Goal: Task Accomplishment & Management: Manage account settings

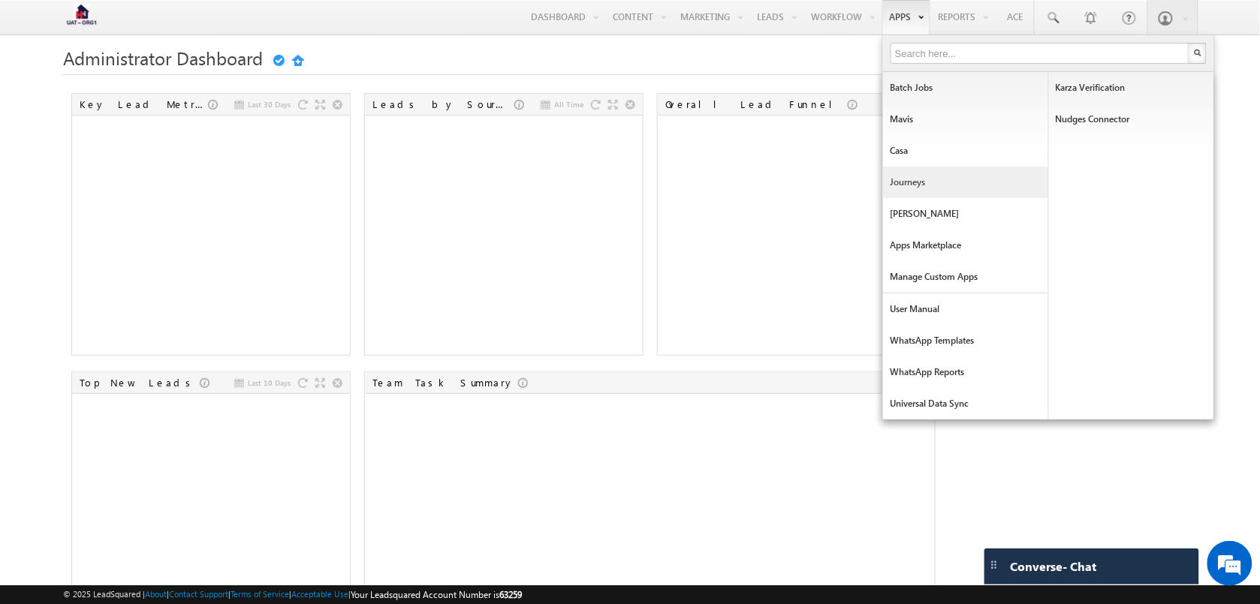
click at [930, 179] on link "Journeys" at bounding box center [965, 183] width 165 height 32
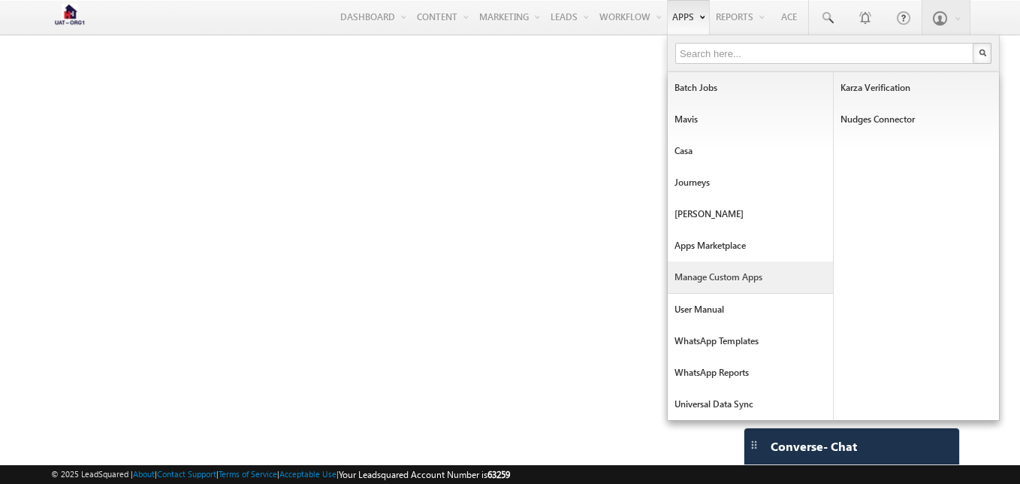
click at [767, 287] on link "Manage Custom Apps" at bounding box center [750, 277] width 165 height 32
click at [770, 139] on link "Casa" at bounding box center [750, 151] width 165 height 32
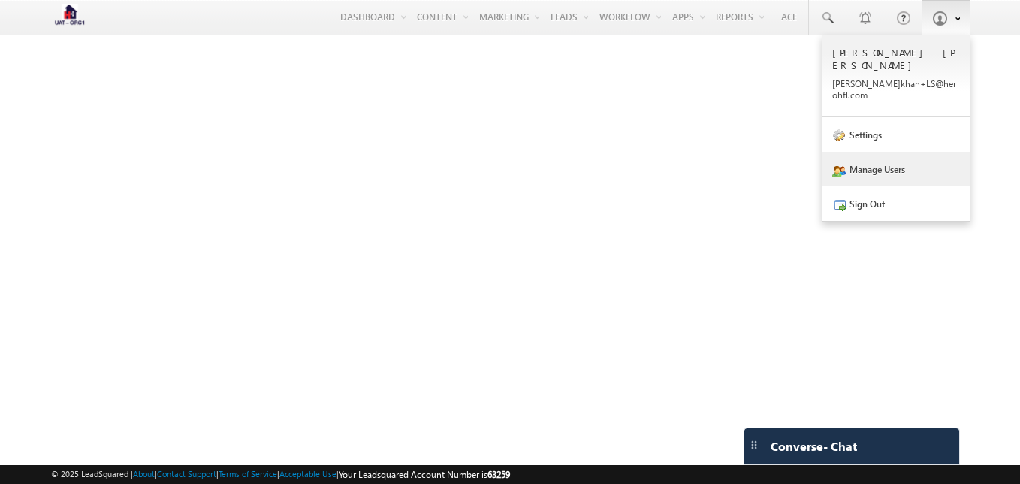
click at [915, 152] on link "Manage Users" at bounding box center [895, 169] width 147 height 35
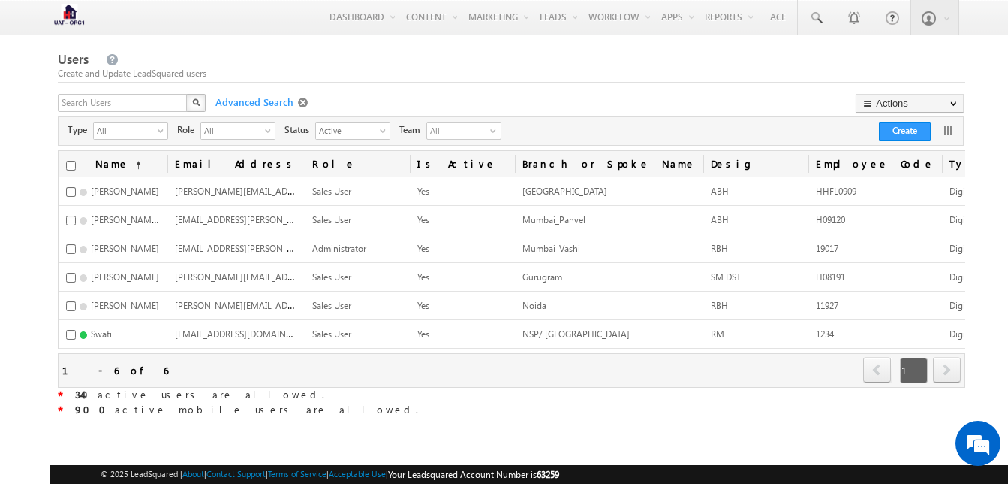
click at [298, 100] on span at bounding box center [305, 103] width 14 height 12
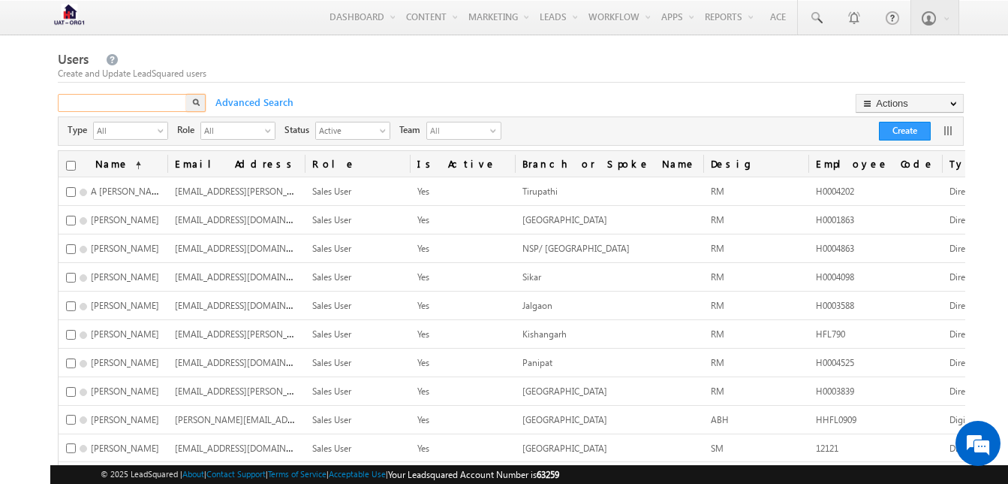
click at [150, 107] on input "text" at bounding box center [123, 103] width 131 height 18
type input "[PERSON_NAME]"
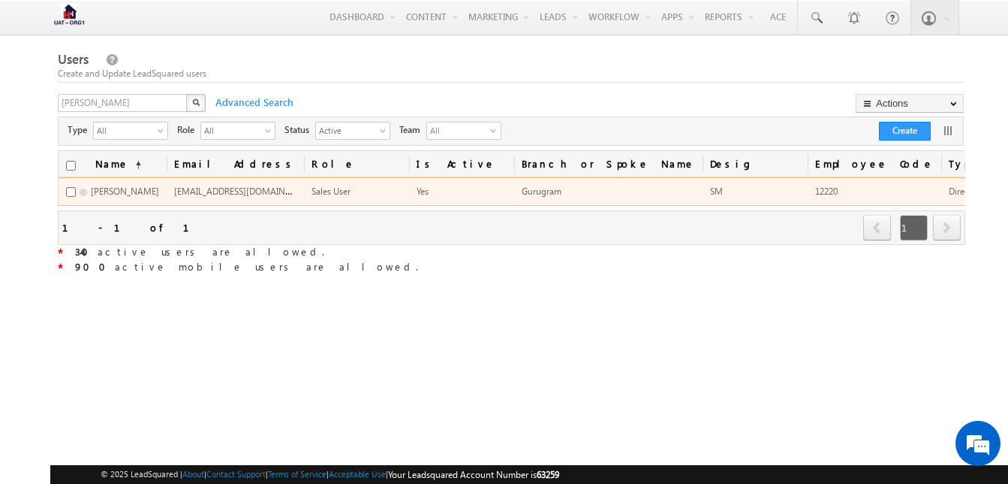
scroll to position [0, 204]
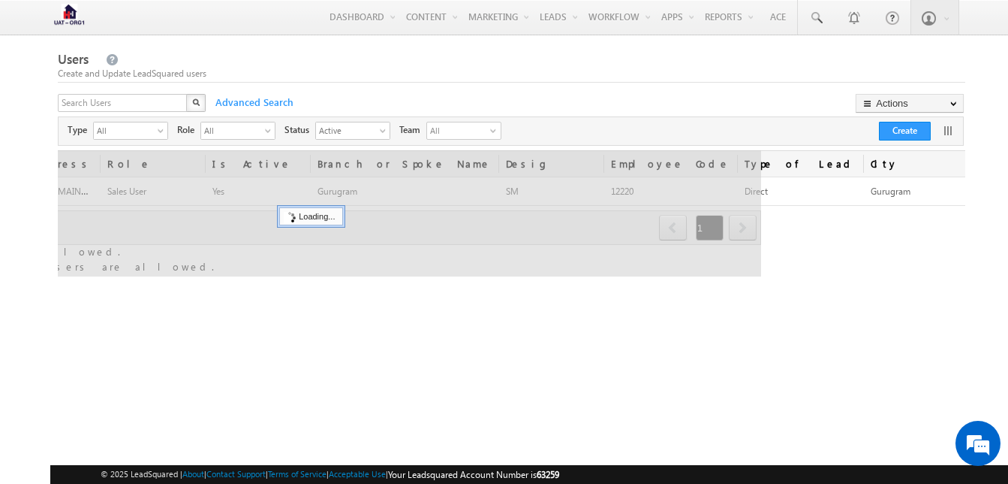
click at [179, 107] on div "X" at bounding box center [133, 105] width 150 height 22
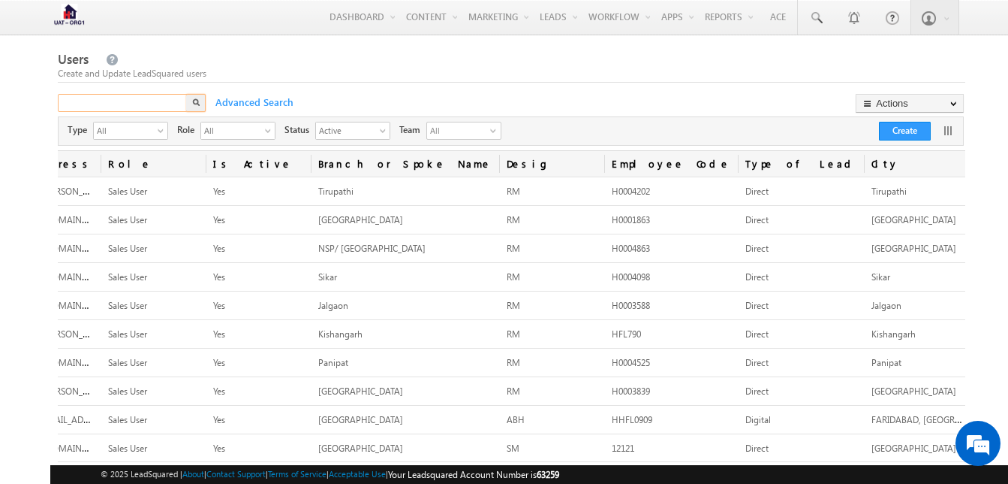
click at [166, 103] on input "text" at bounding box center [123, 103] width 131 height 18
type input "[PERSON_NAME]"
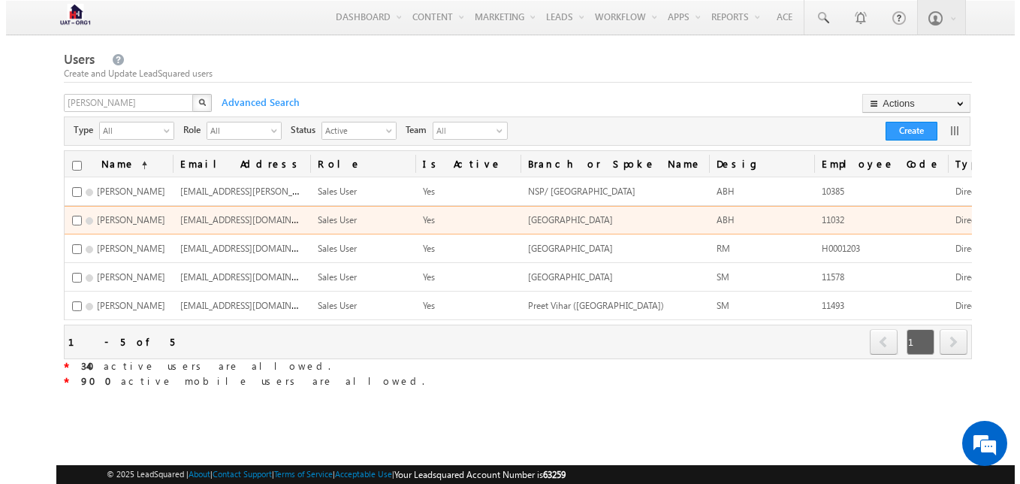
scroll to position [0, 208]
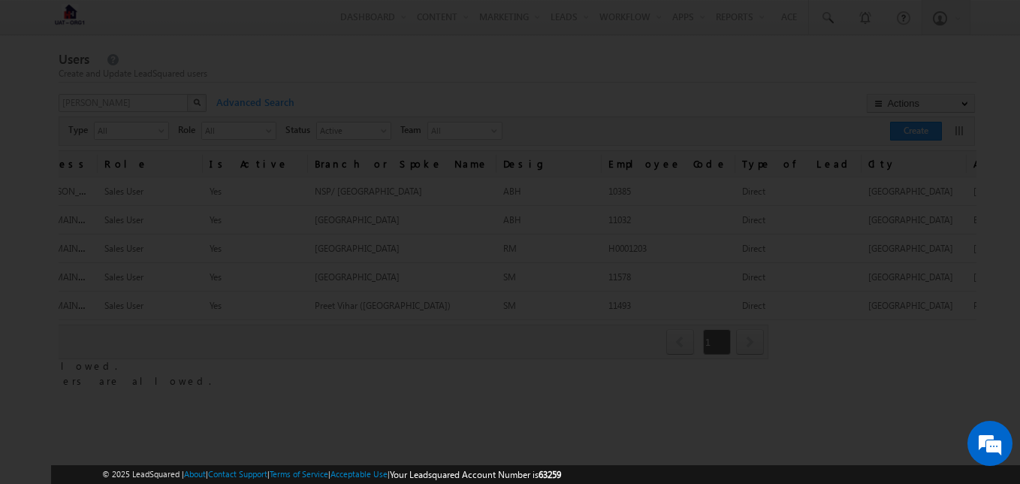
scroll to position [0, 198]
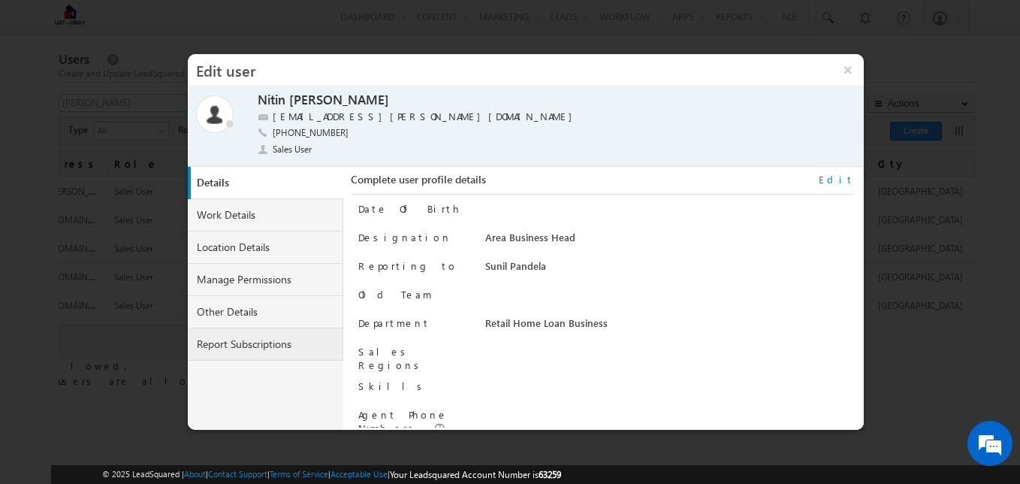
click at [264, 335] on link "Report Subscriptions" at bounding box center [266, 344] width 156 height 32
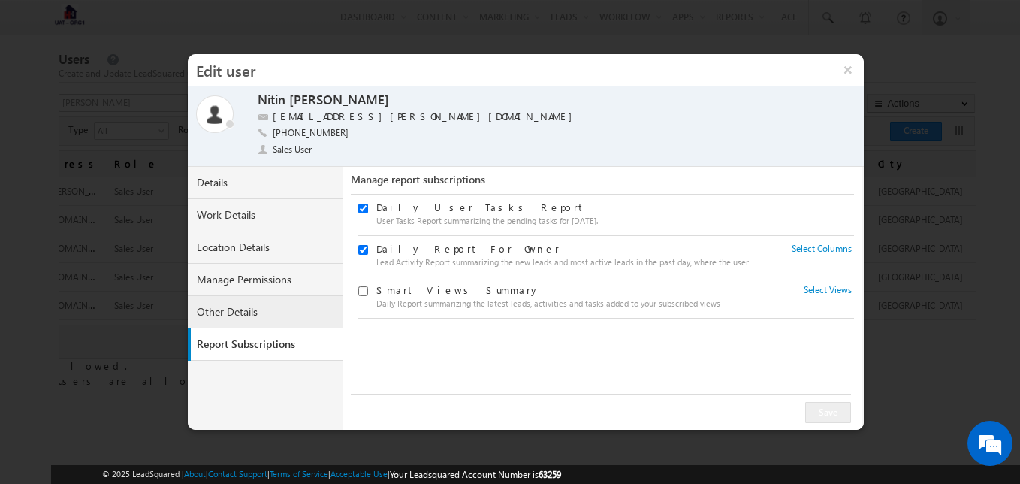
click at [285, 300] on link "Other Details" at bounding box center [266, 312] width 156 height 32
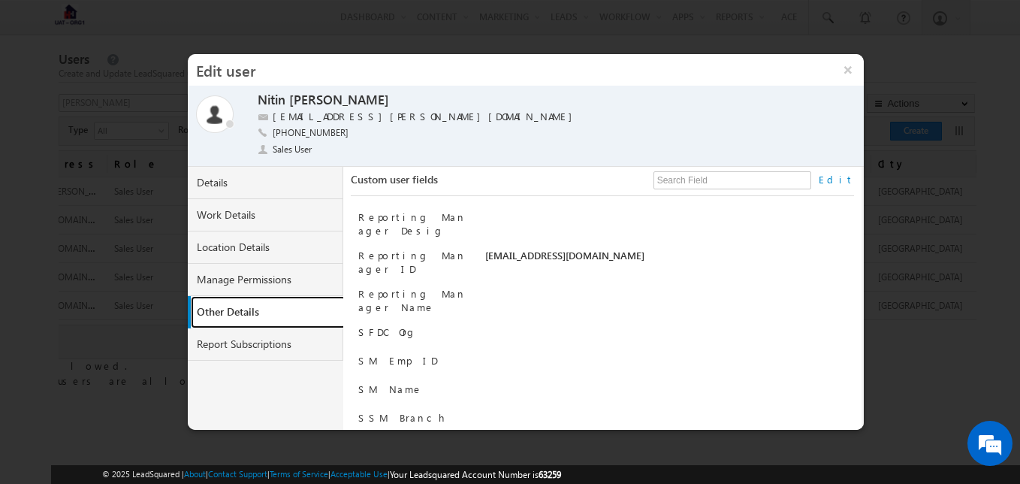
scroll to position [758, 0]
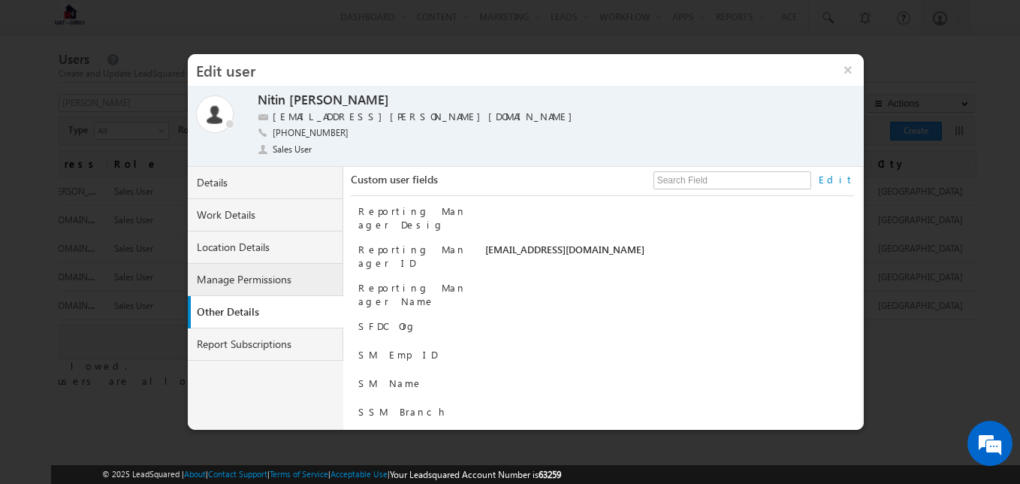
click at [262, 277] on link "Manage Permissions" at bounding box center [266, 280] width 156 height 32
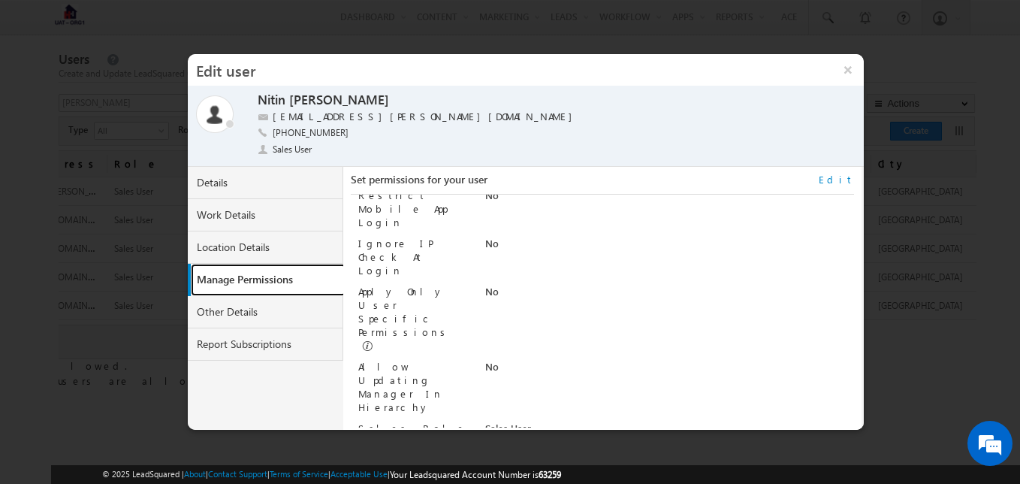
scroll to position [0, 0]
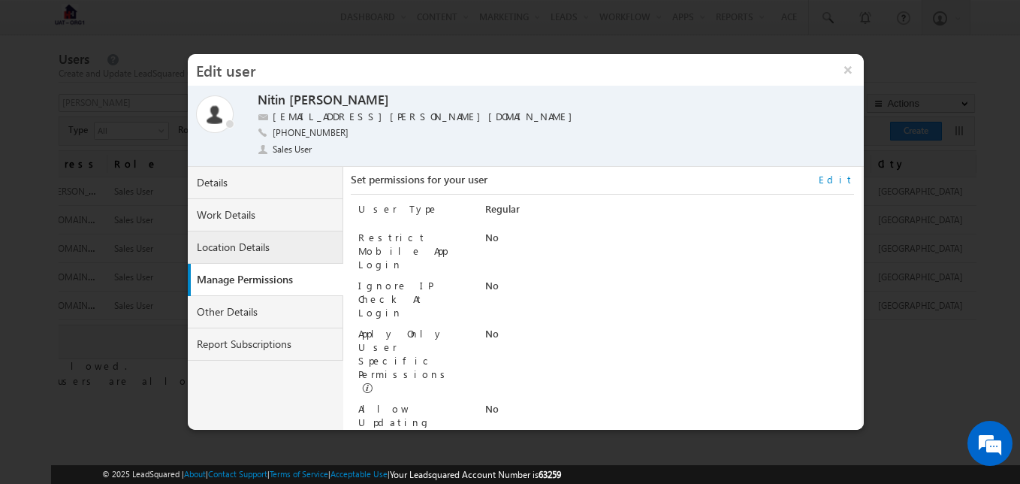
click at [284, 242] on link "Location Details" at bounding box center [266, 247] width 156 height 32
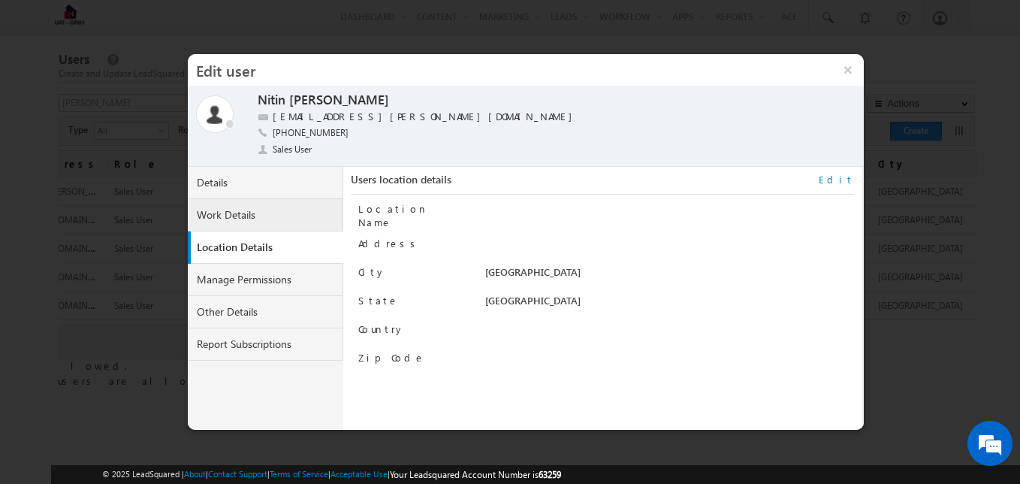
click at [285, 207] on link "Work Details" at bounding box center [266, 215] width 156 height 32
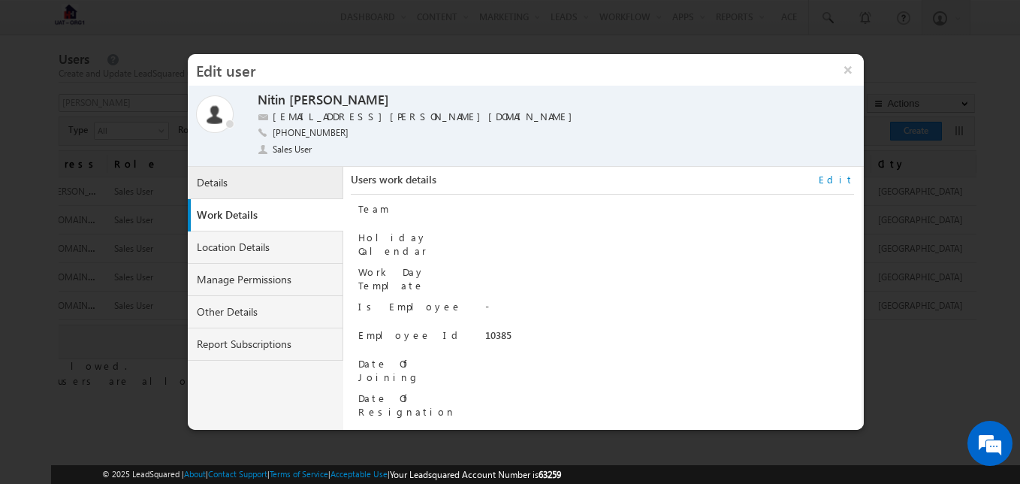
click at [271, 184] on link "Details" at bounding box center [266, 183] width 156 height 32
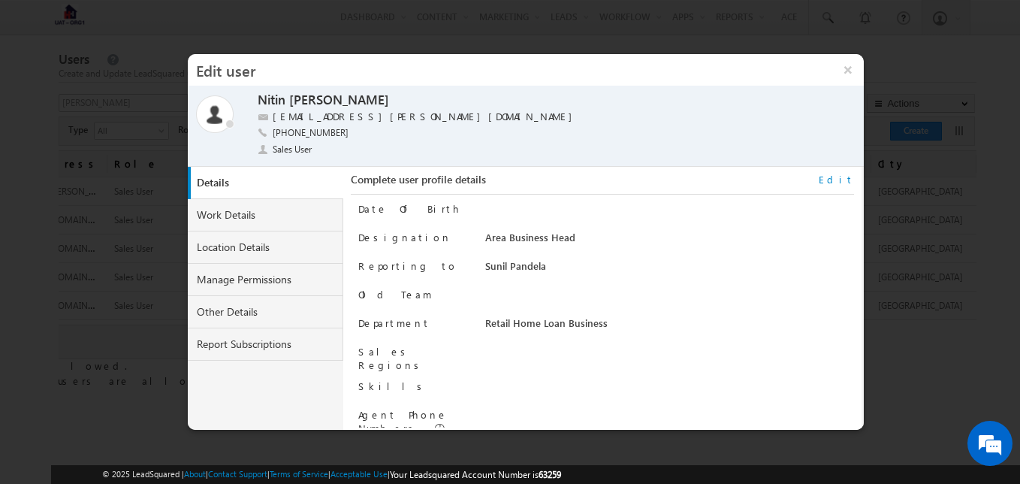
click at [850, 179] on link "Edit" at bounding box center [835, 180] width 35 height 14
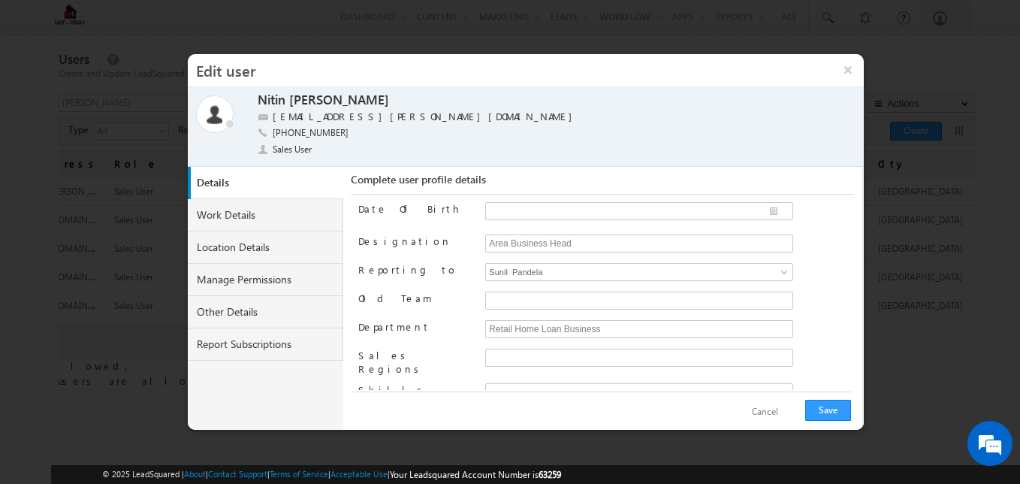
click at [782, 417] on button "Cancel" at bounding box center [765, 412] width 56 height 22
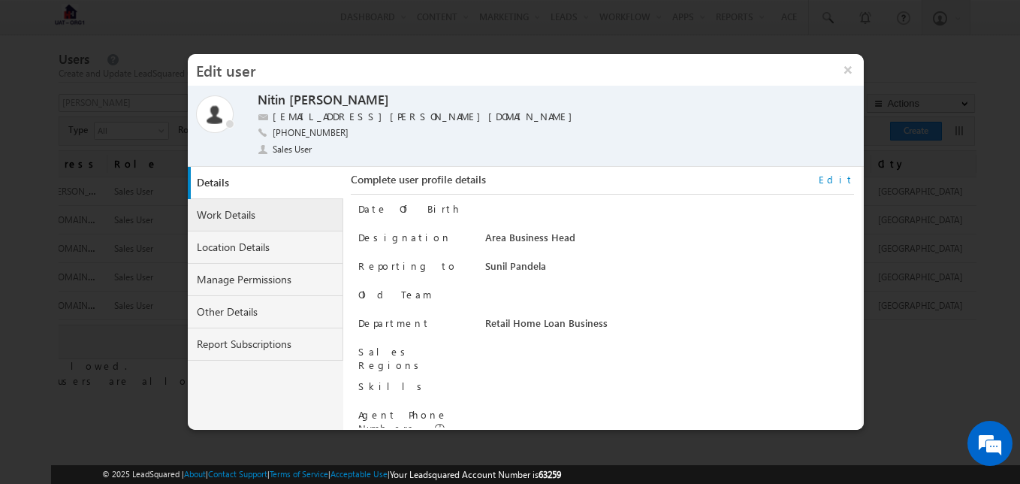
click at [279, 227] on link "Work Details" at bounding box center [266, 215] width 156 height 32
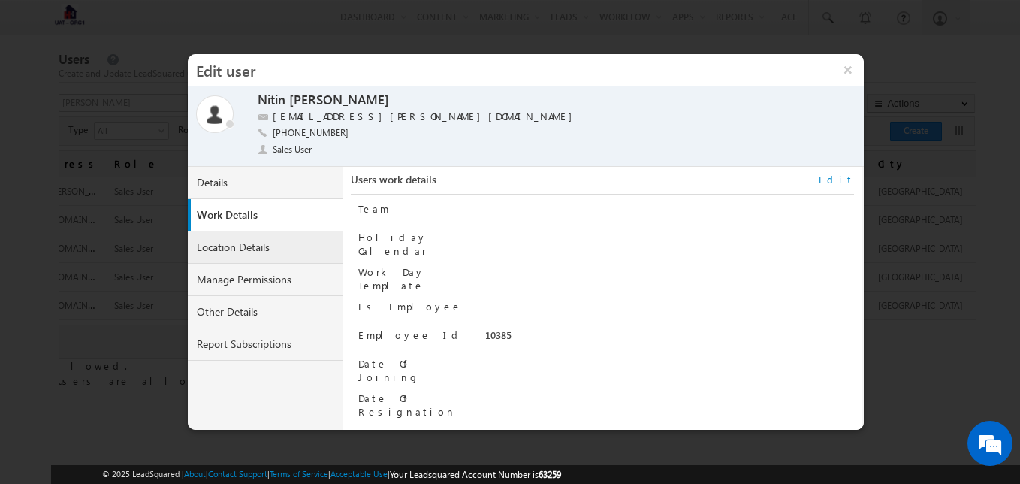
click at [271, 250] on link "Location Details" at bounding box center [266, 247] width 156 height 32
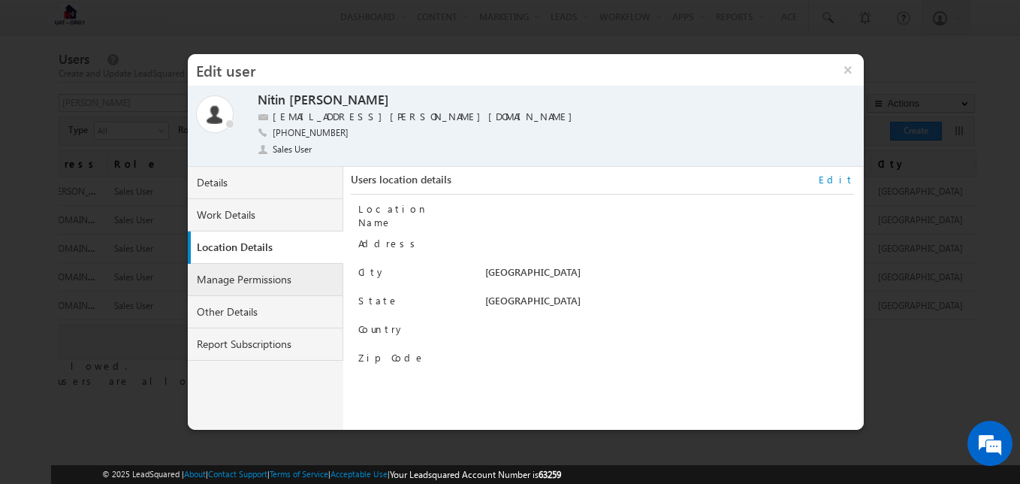
click at [271, 279] on link "Manage Permissions" at bounding box center [266, 280] width 156 height 32
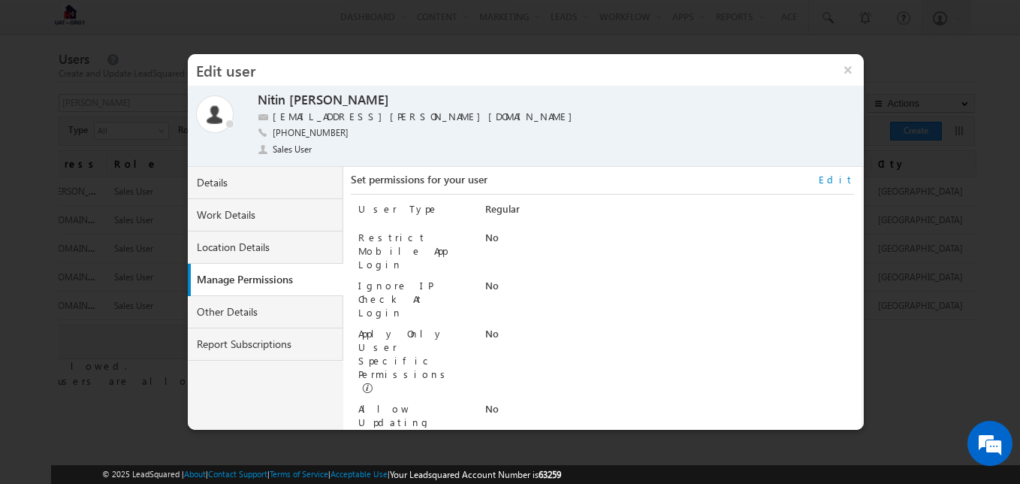
click at [845, 177] on link "Edit" at bounding box center [835, 180] width 35 height 14
select select "Sales_User"
click at [715, 215] on select "Regular Mobile" at bounding box center [638, 210] width 307 height 17
click at [797, 230] on div "User Type Regular Mobile Restrict Mobile App Login Ignore IP Check At Login Name" at bounding box center [605, 291] width 495 height 195
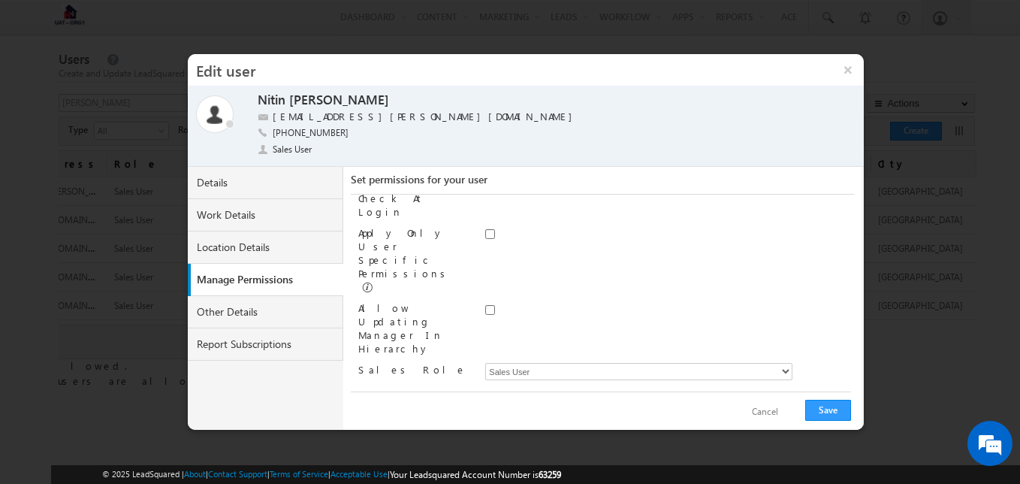
scroll to position [101, 0]
click at [770, 410] on button "Cancel" at bounding box center [765, 412] width 56 height 22
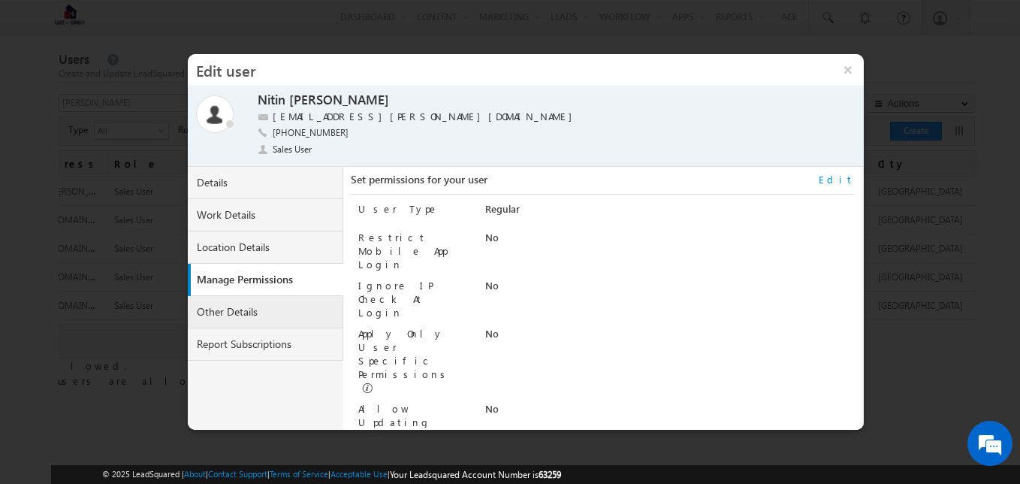
click at [296, 312] on link "Other Details" at bounding box center [266, 312] width 156 height 32
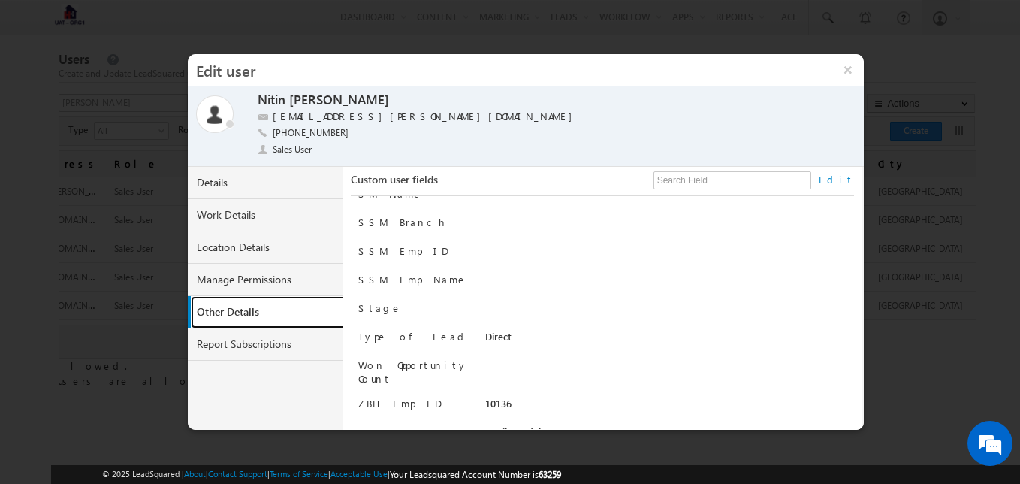
scroll to position [945, 0]
click at [849, 184] on link "Edit" at bounding box center [835, 180] width 35 height 14
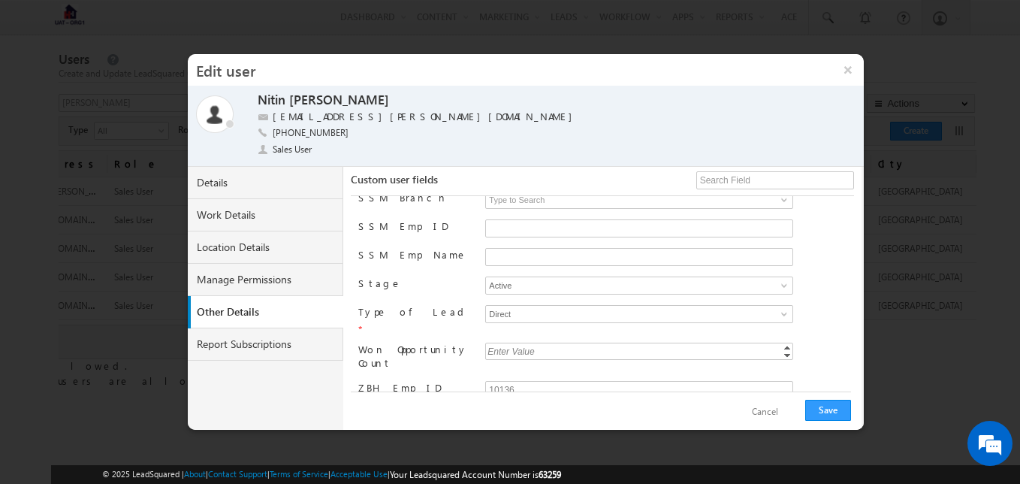
scroll to position [998, 0]
click at [536, 306] on input "Direct" at bounding box center [639, 315] width 308 height 18
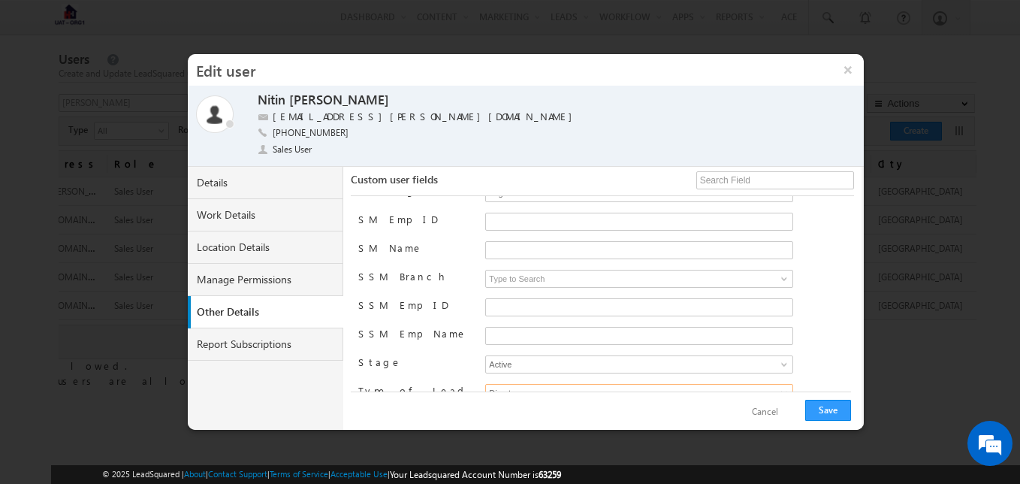
scroll to position [909, 0]
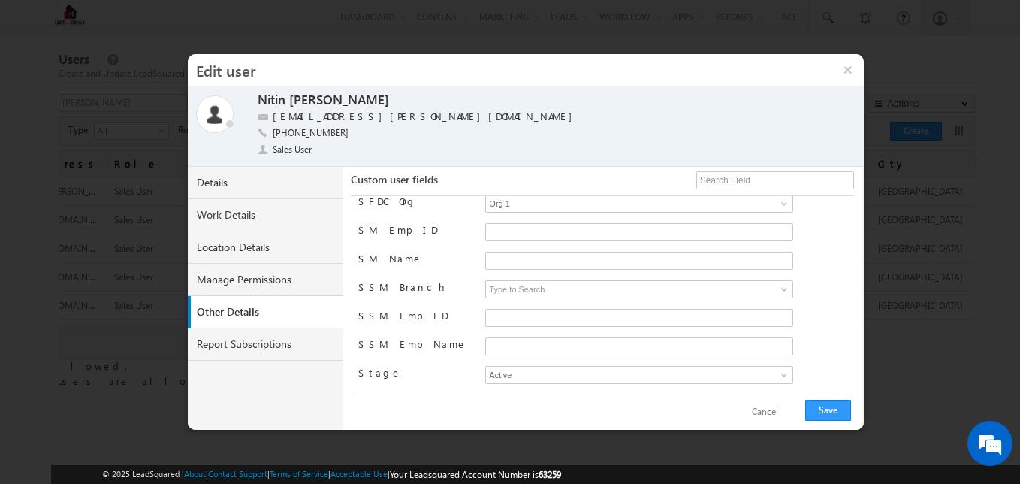
click at [779, 397] on span at bounding box center [784, 403] width 12 height 12
click at [686, 412] on link "Digital" at bounding box center [639, 420] width 308 height 17
type input "Digital"
click at [824, 408] on button "Save" at bounding box center [828, 409] width 46 height 21
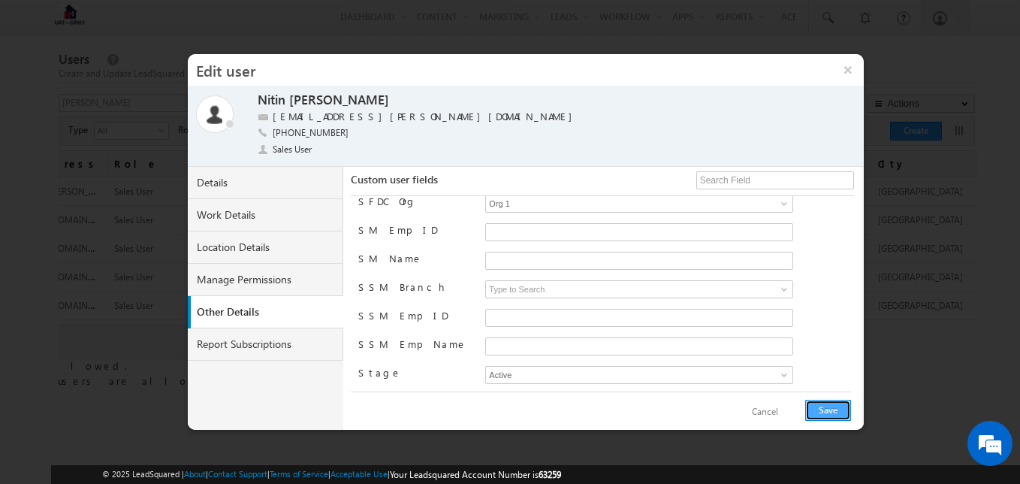
click at [835, 408] on button "Save" at bounding box center [828, 409] width 46 height 21
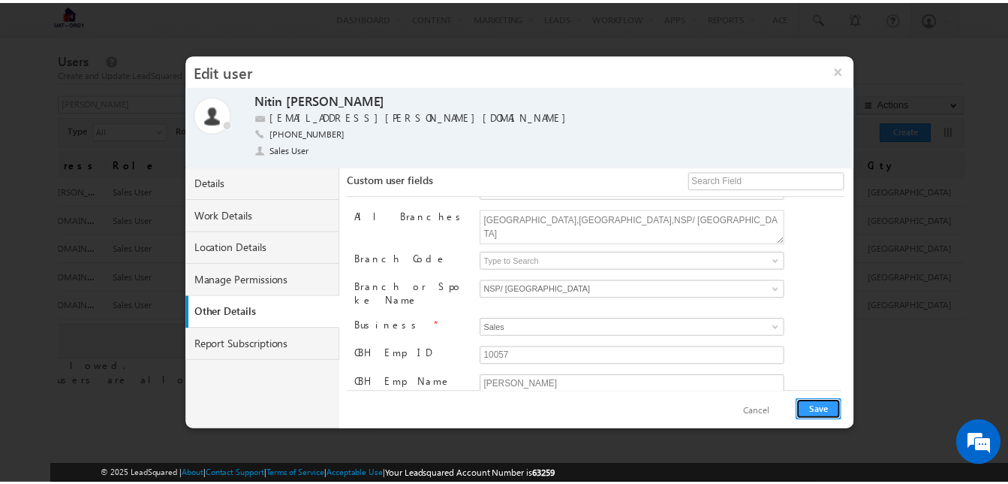
scroll to position [0, 0]
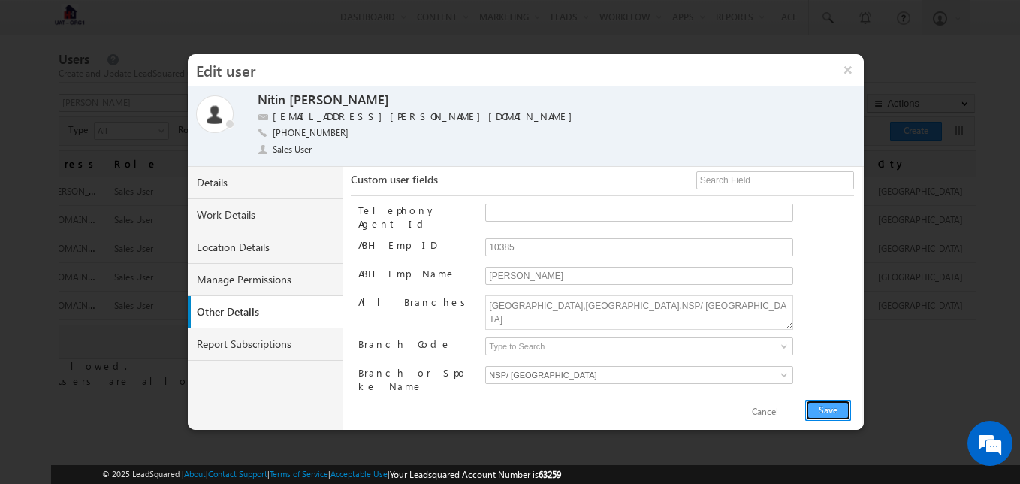
click at [834, 403] on button "Save" at bounding box center [828, 409] width 46 height 21
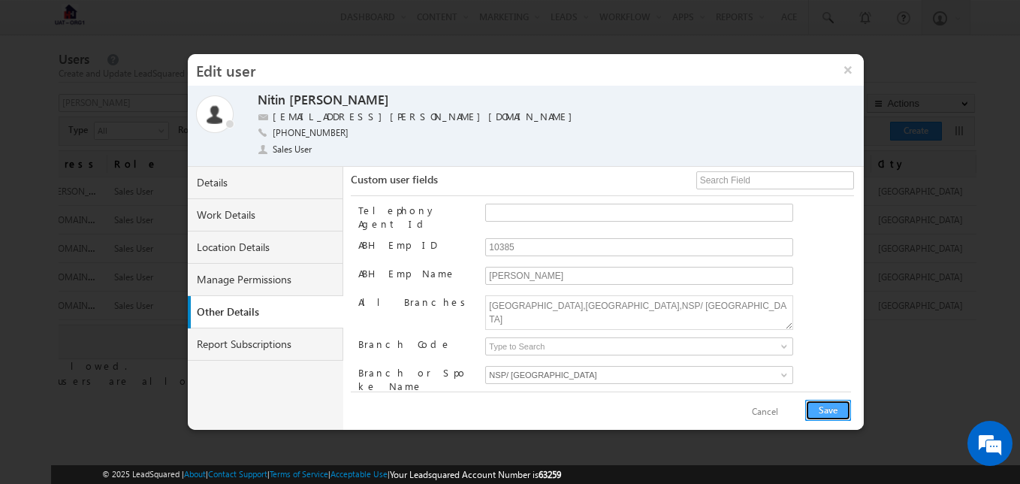
click at [834, 403] on button "Save" at bounding box center [828, 409] width 46 height 21
click at [757, 408] on button "Cancel" at bounding box center [765, 412] width 56 height 22
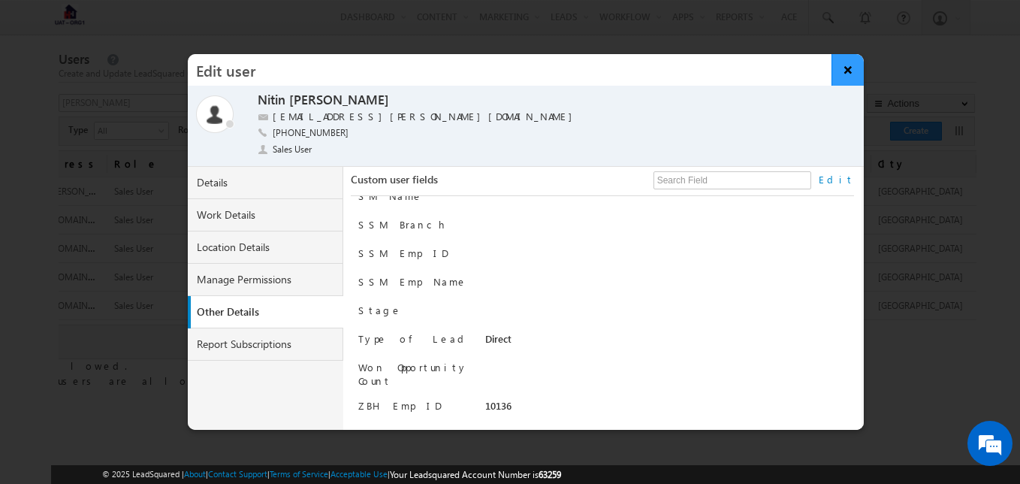
click at [839, 69] on button "×" at bounding box center [847, 70] width 32 height 32
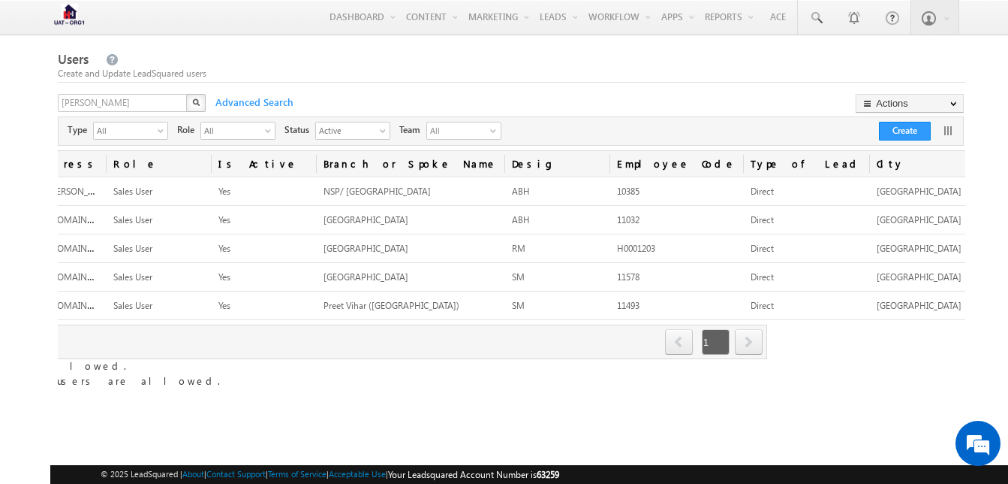
click at [809, 65] on div "Users Create and Update LeadSquared users" at bounding box center [512, 66] width 908 height 32
click at [963, 30] on div "Menu [PERSON_NAME] [PERSON_NAME] [PERSON_NAME]. khan+ LS@he rohfl .com" at bounding box center [504, 17] width 1008 height 35
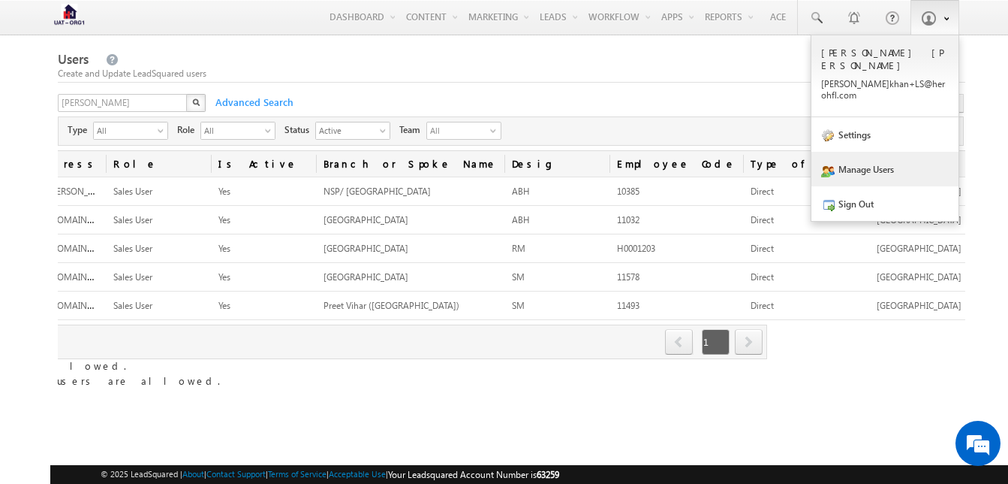
click at [953, 25] on link at bounding box center [935, 17] width 49 height 35
click at [865, 186] on link "Sign Out" at bounding box center [885, 203] width 147 height 35
